Goal: Complete application form: Complete application form

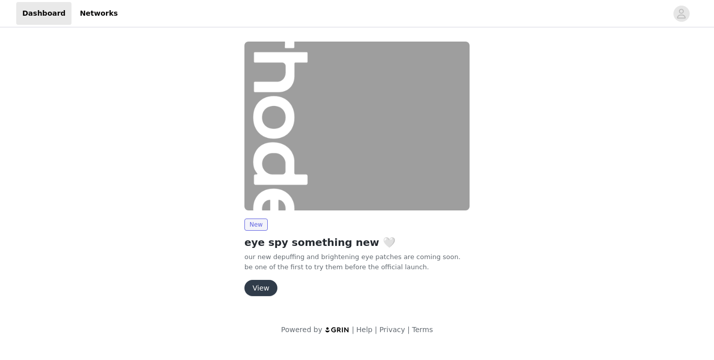
click at [265, 291] on button "View" at bounding box center [260, 288] width 33 height 16
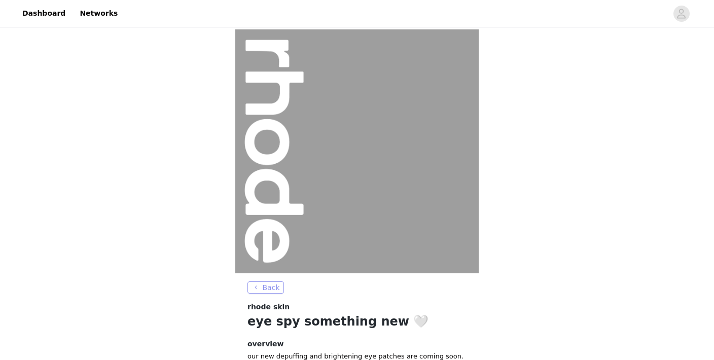
scroll to position [111, 0]
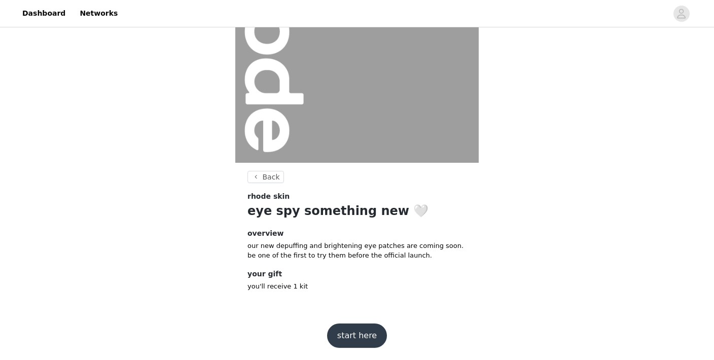
click at [350, 334] on button "start here" at bounding box center [357, 335] width 60 height 24
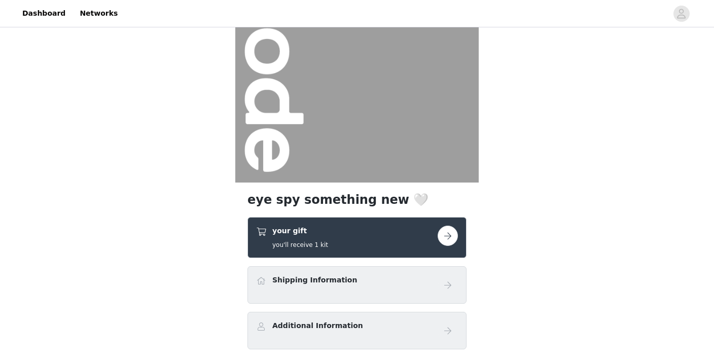
scroll to position [128, 0]
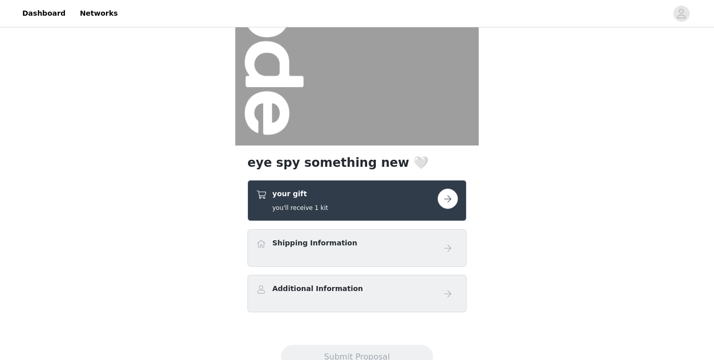
click at [448, 197] on button "button" at bounding box center [448, 199] width 20 height 20
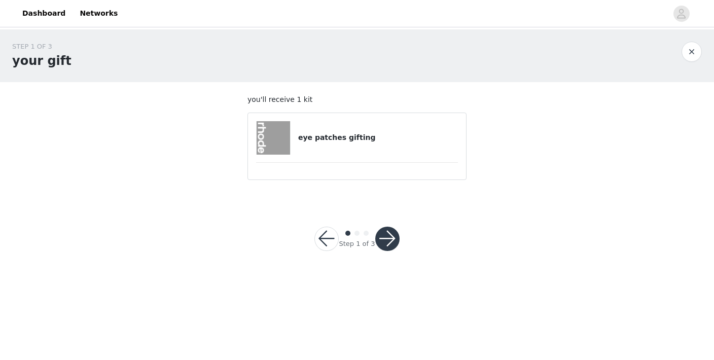
click at [348, 137] on h4 "eye patches gifting" at bounding box center [378, 137] width 160 height 11
click at [386, 233] on button "button" at bounding box center [387, 239] width 24 height 24
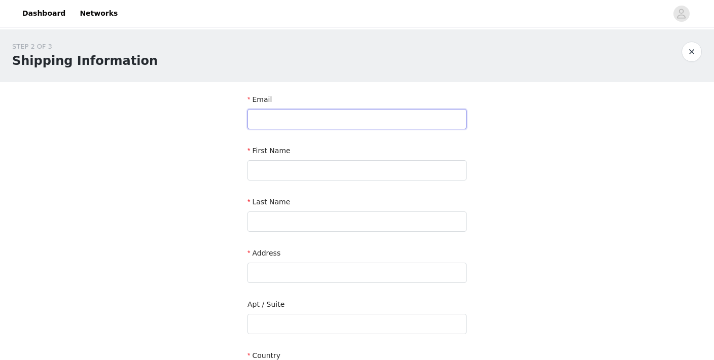
click at [351, 118] on input "text" at bounding box center [356, 119] width 219 height 20
type input "[PERSON_NAME][EMAIL_ADDRESS][DOMAIN_NAME]"
type input "[PERSON_NAME]"
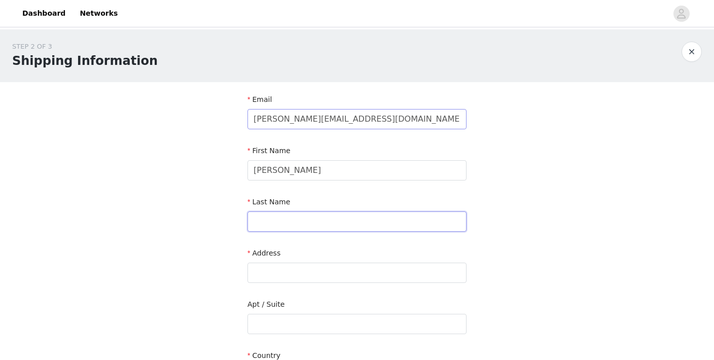
type input "[PERSON_NAME]"
type input "1132 princeton st apt d"
type input "[GEOGRAPHIC_DATA][PERSON_NAME]"
type input "90403"
type input "2066592993"
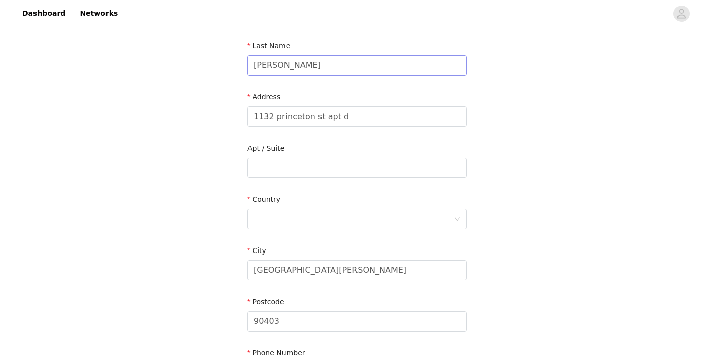
scroll to position [157, 0]
click at [368, 174] on input "text" at bounding box center [356, 167] width 219 height 20
drag, startPoint x: 356, startPoint y: 119, endPoint x: 322, endPoint y: 118, distance: 34.5
click at [321, 118] on input "1132 princeton st apt d" at bounding box center [356, 116] width 219 height 20
type input "1132 princeton st"
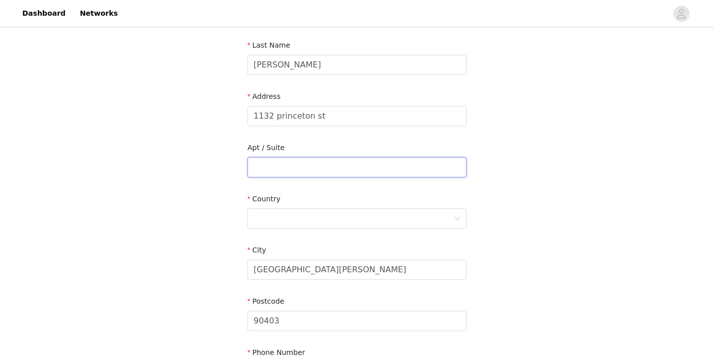
click at [270, 167] on input "text" at bounding box center [356, 167] width 219 height 20
paste input "apt d"
type input "apt d"
click at [276, 219] on div at bounding box center [354, 218] width 200 height 19
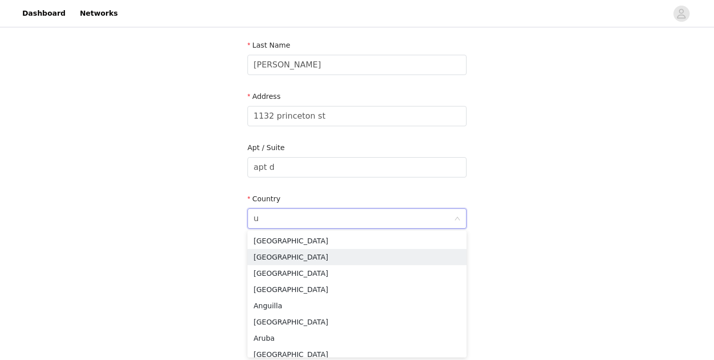
type input "un"
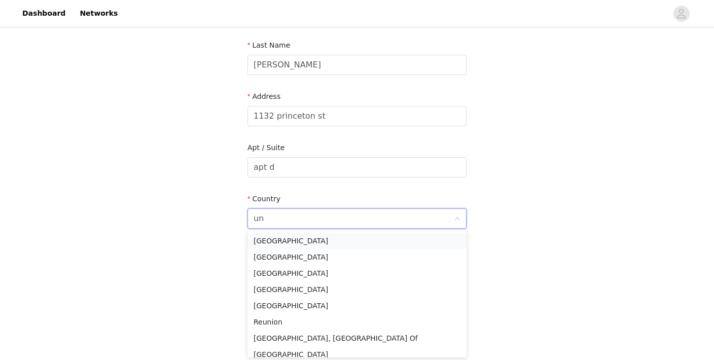
click at [301, 244] on li "[GEOGRAPHIC_DATA]" at bounding box center [356, 241] width 219 height 16
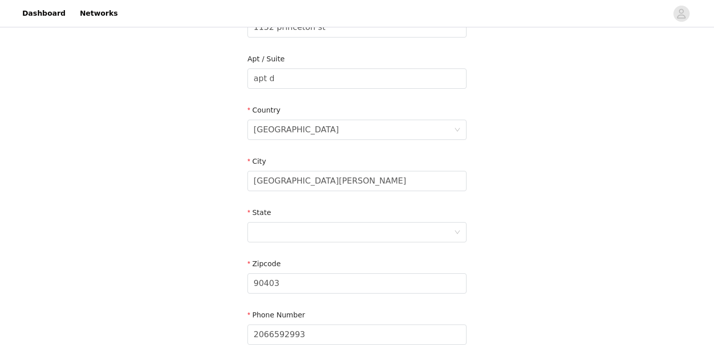
scroll to position [258, 0]
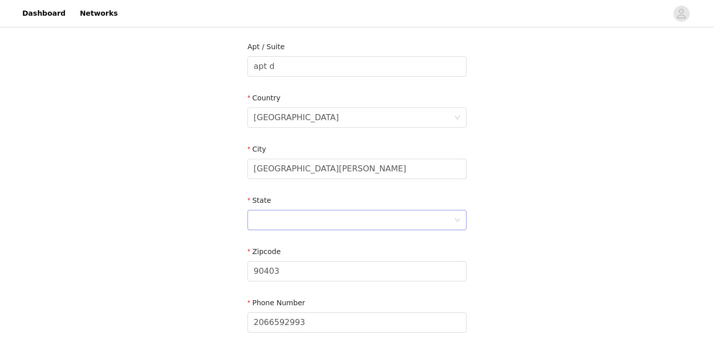
click at [274, 222] on div at bounding box center [354, 219] width 200 height 19
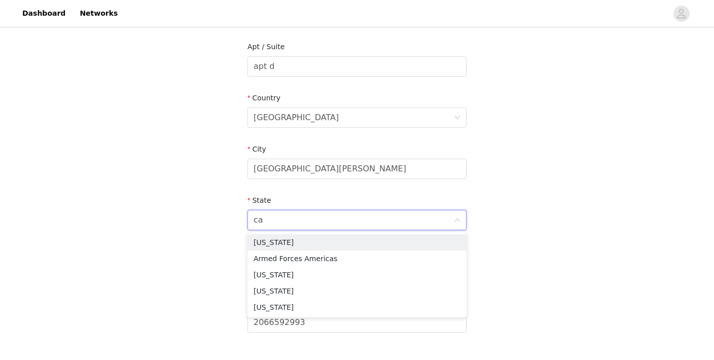
type input "cal"
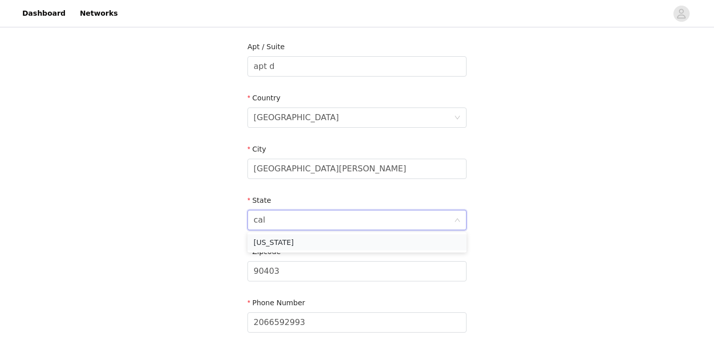
click at [277, 239] on li "[US_STATE]" at bounding box center [356, 242] width 219 height 16
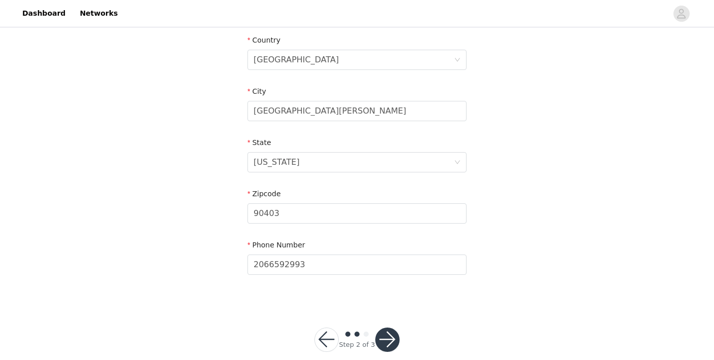
scroll to position [331, 0]
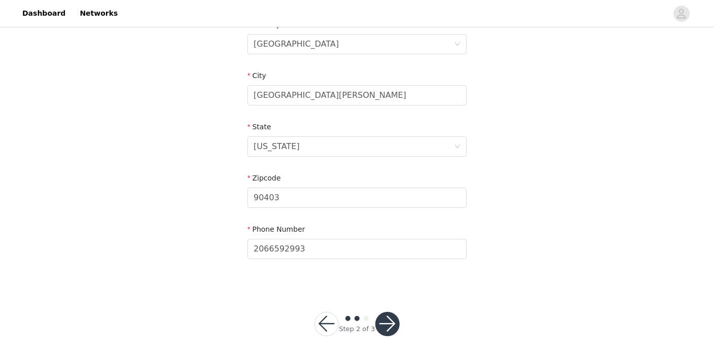
click at [390, 331] on button "button" at bounding box center [387, 324] width 24 height 24
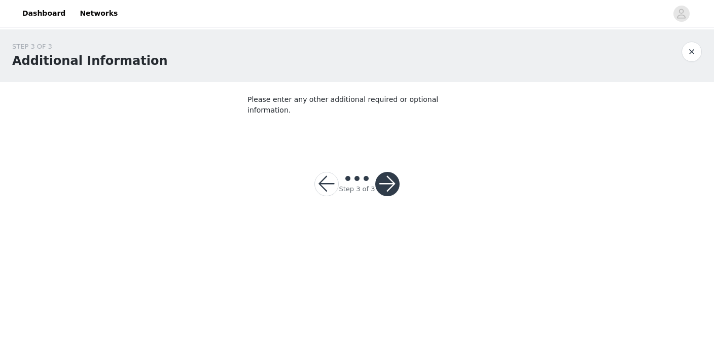
click at [388, 182] on button "button" at bounding box center [387, 184] width 24 height 24
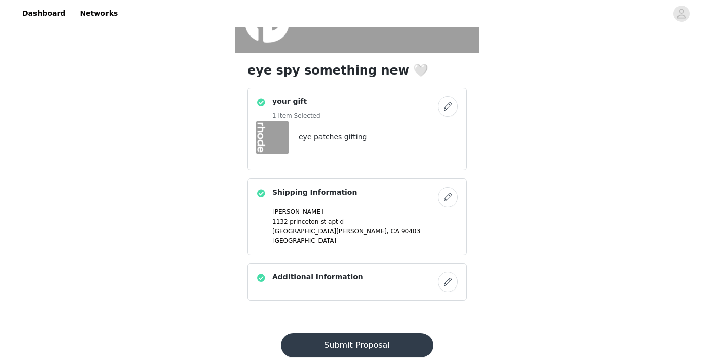
scroll to position [246, 0]
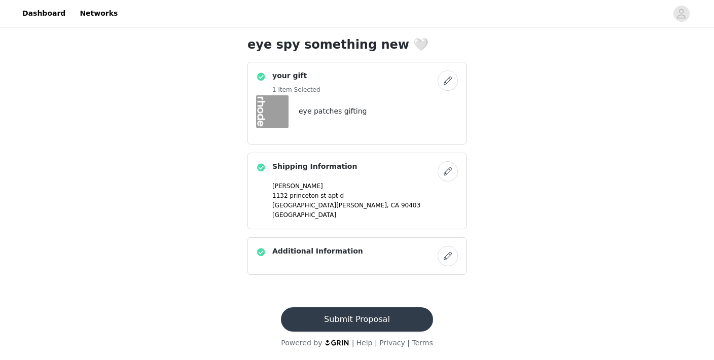
click at [343, 322] on button "Submit Proposal" at bounding box center [357, 319] width 152 height 24
